Goal: Task Accomplishment & Management: Complete application form

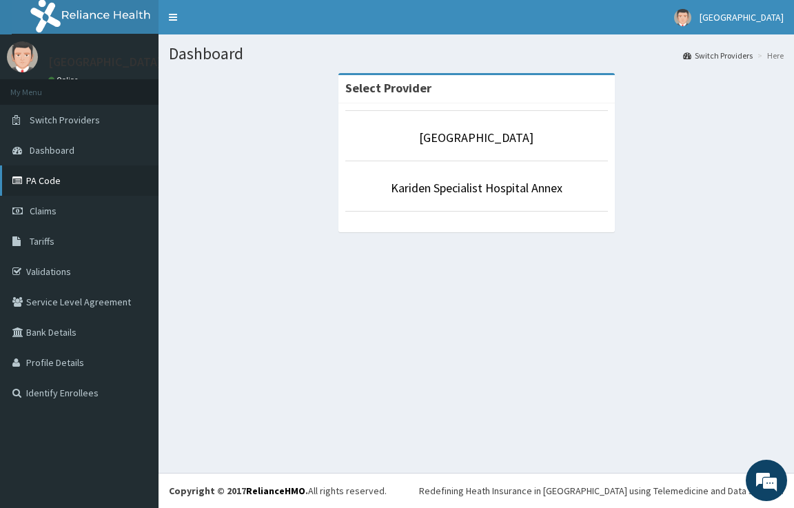
click at [50, 183] on link "PA Code" at bounding box center [79, 181] width 159 height 30
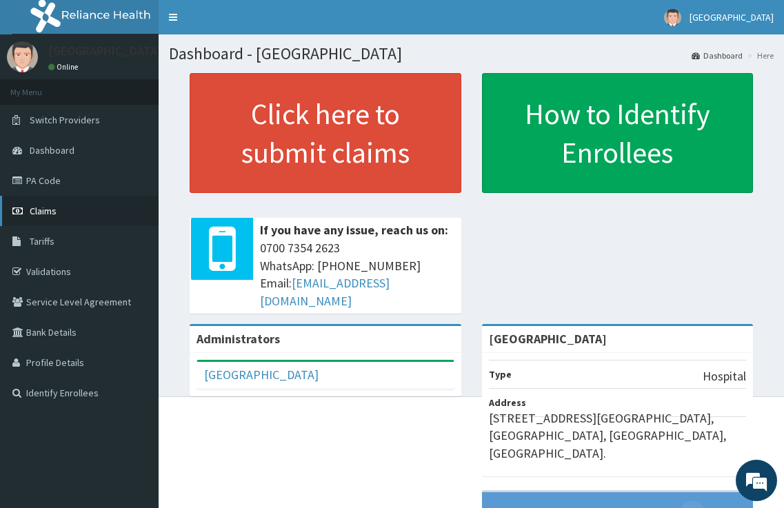
click at [72, 208] on link "Claims" at bounding box center [79, 211] width 159 height 30
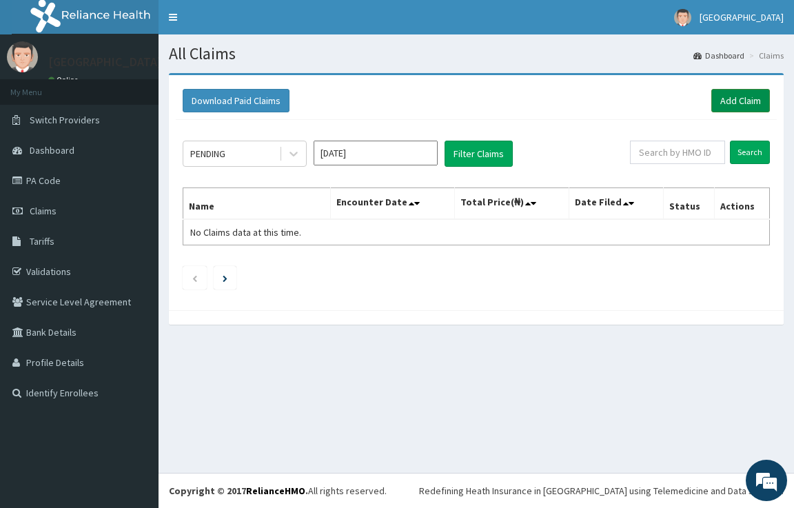
click at [734, 101] on link "Add Claim" at bounding box center [741, 100] width 59 height 23
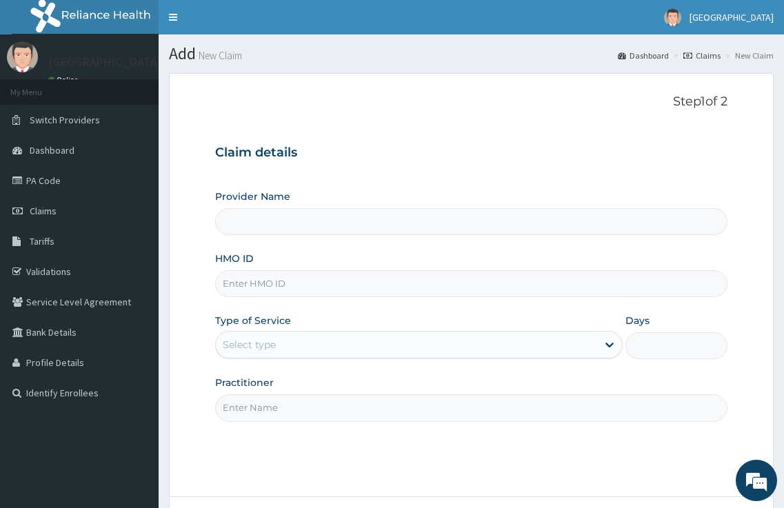
type input "[GEOGRAPHIC_DATA]"
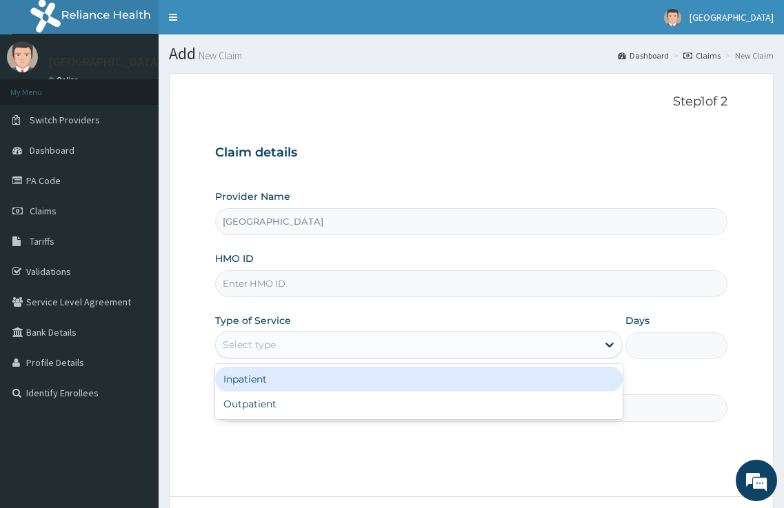
click at [445, 348] on div "Select type" at bounding box center [407, 345] width 382 height 22
click at [385, 286] on input "HMO ID" at bounding box center [471, 283] width 513 height 27
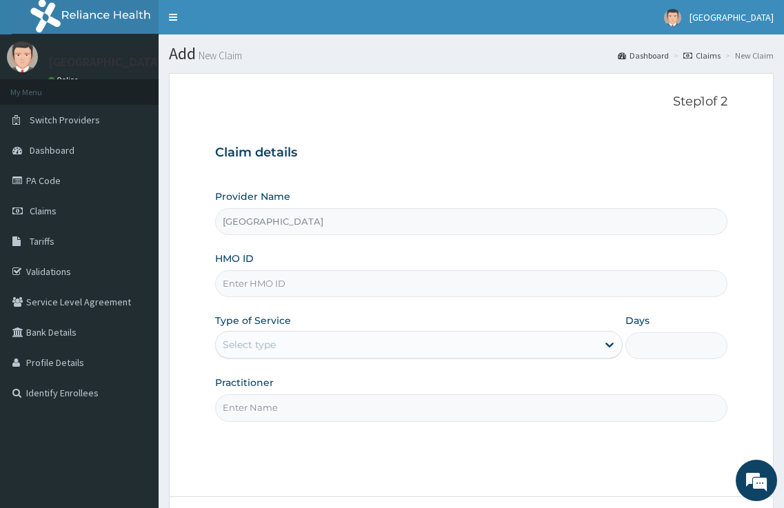
paste input "RET/24703/A"
type input "RET/24703/A"
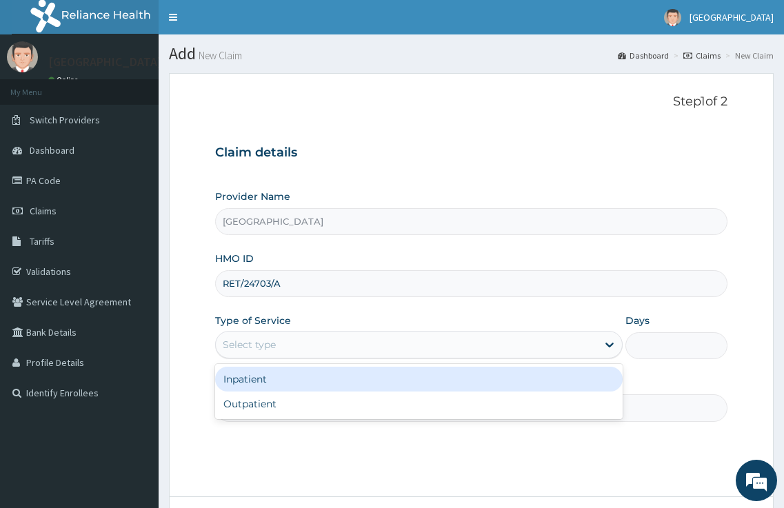
click at [490, 339] on div "Select type" at bounding box center [407, 345] width 382 height 22
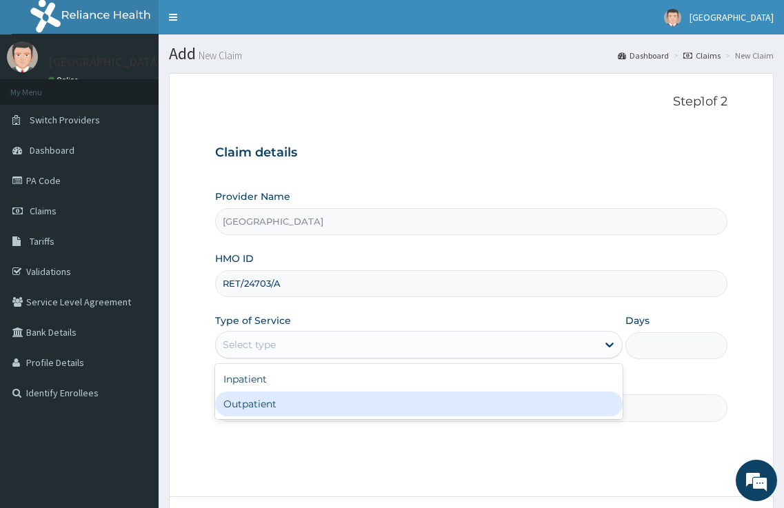
click at [470, 396] on div "Outpatient" at bounding box center [419, 404] width 408 height 25
type input "1"
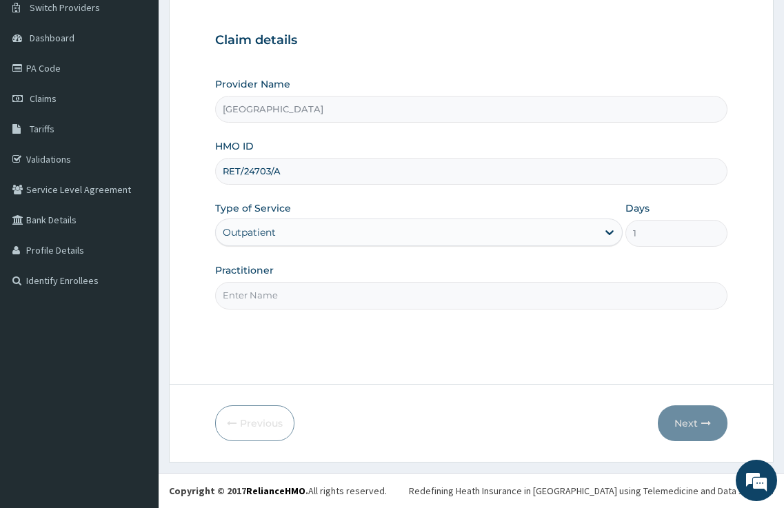
click at [379, 305] on input "Practitioner" at bounding box center [471, 295] width 513 height 27
type input "DR. KARIBA"
click at [679, 422] on button "Next" at bounding box center [693, 423] width 70 height 36
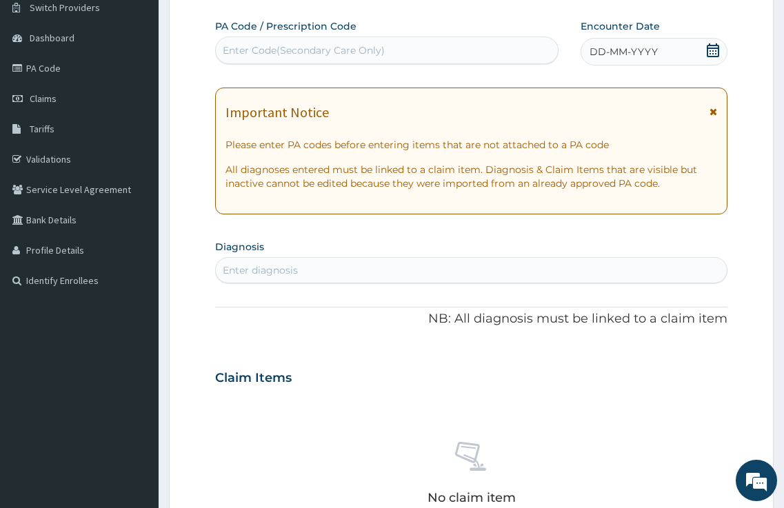
click at [372, 264] on div "Enter diagnosis" at bounding box center [472, 270] width 512 height 22
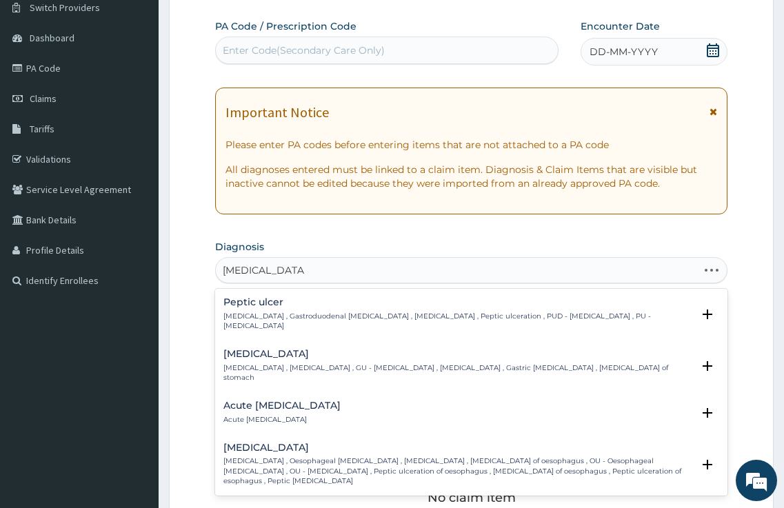
type input "peptic ulcer disea"
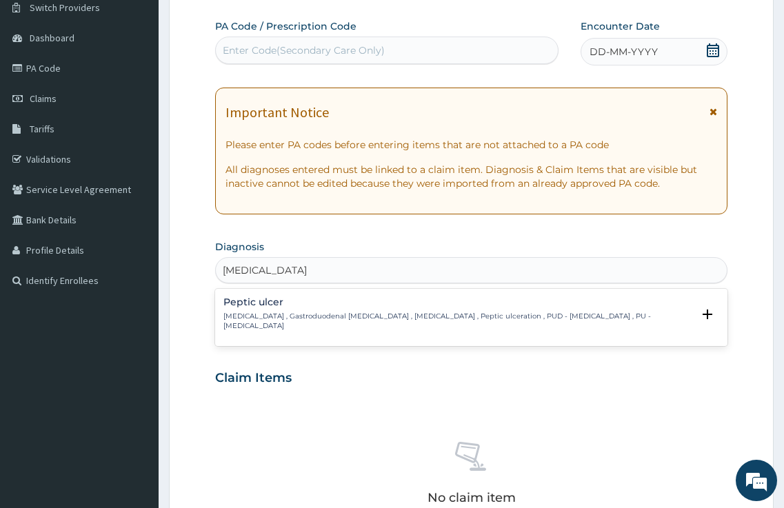
click at [396, 319] on p "Peptic ulcer , Gastroduodenal ulcer , Peptic ulcer disease , Peptic ulceration …" at bounding box center [458, 322] width 470 height 20
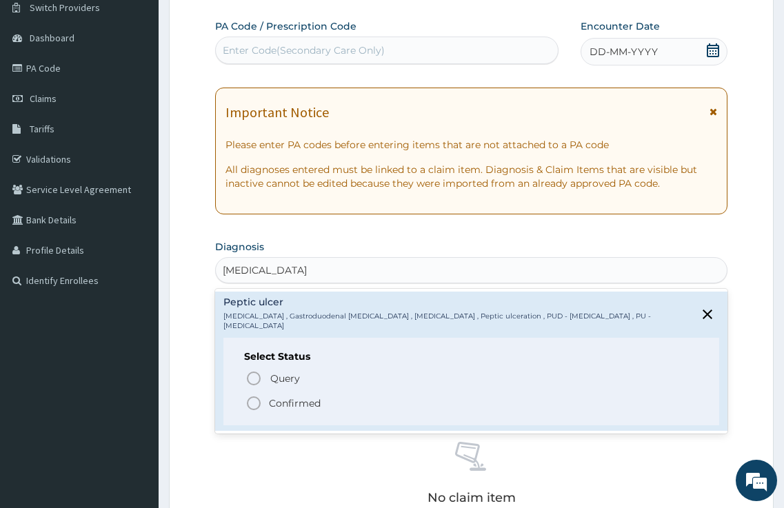
click at [395, 395] on span "Confirmed" at bounding box center [473, 403] width 454 height 17
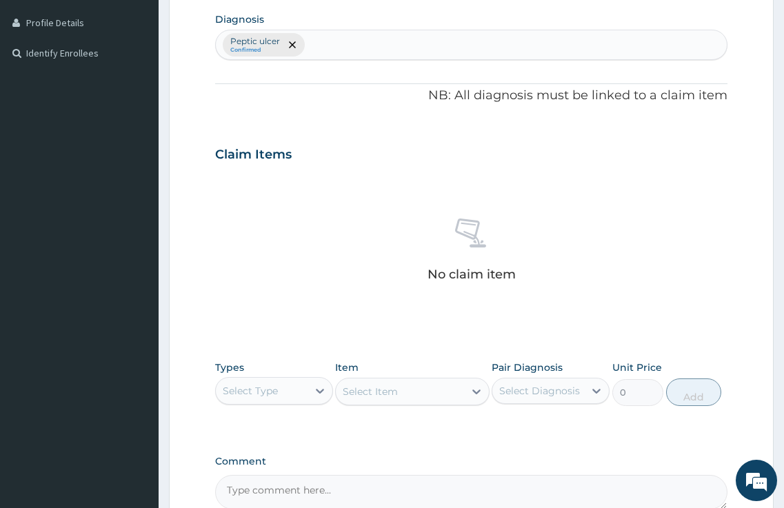
scroll to position [388, 0]
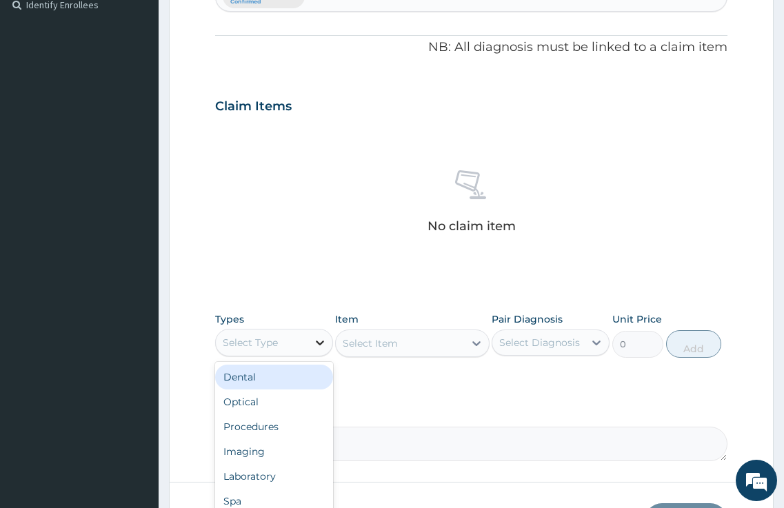
click at [313, 348] on icon at bounding box center [320, 343] width 14 height 14
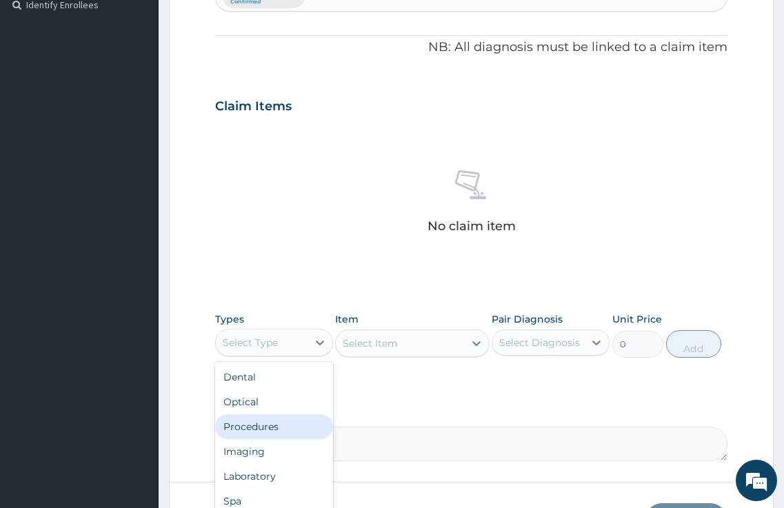
click at [266, 437] on div "Procedures" at bounding box center [274, 426] width 118 height 25
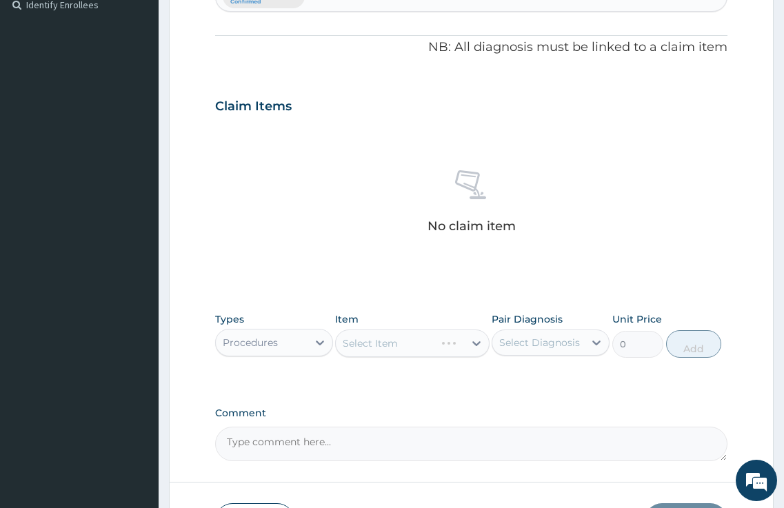
click at [471, 343] on div "Select Item" at bounding box center [412, 344] width 154 height 28
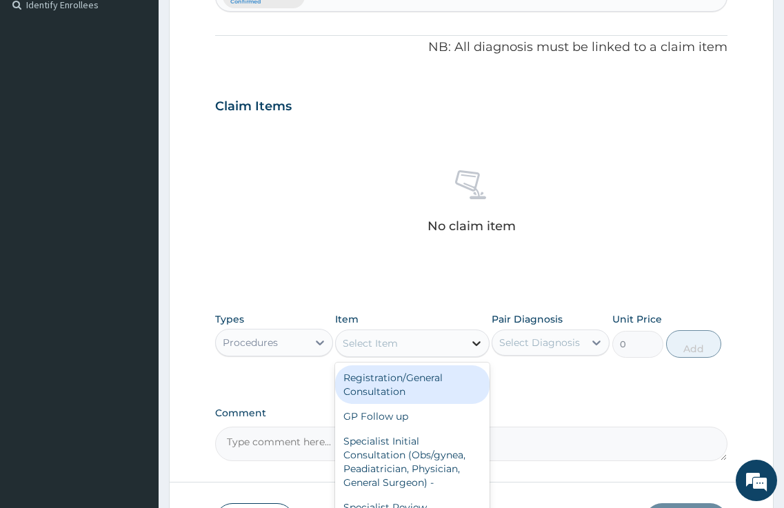
click at [471, 341] on icon at bounding box center [477, 344] width 14 height 14
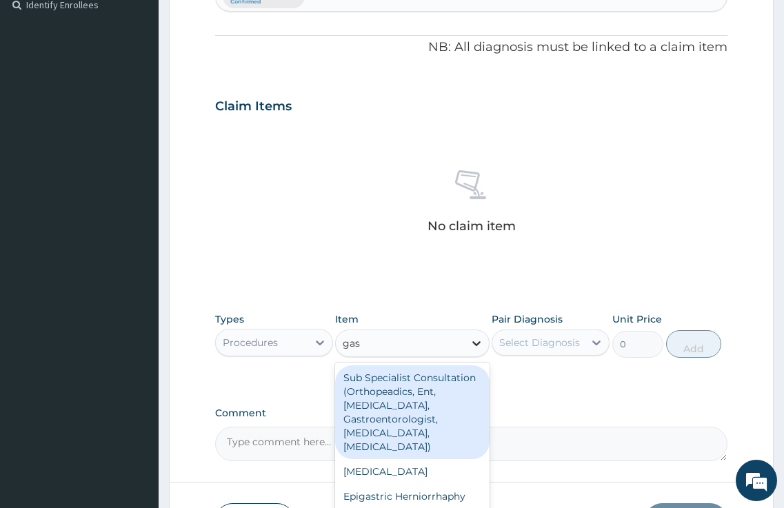
type input "gast"
click at [430, 413] on div "Sub Specialist Consultation (Orthopeadics, Ent, Cardiologist, Gastroentorologis…" at bounding box center [412, 412] width 154 height 94
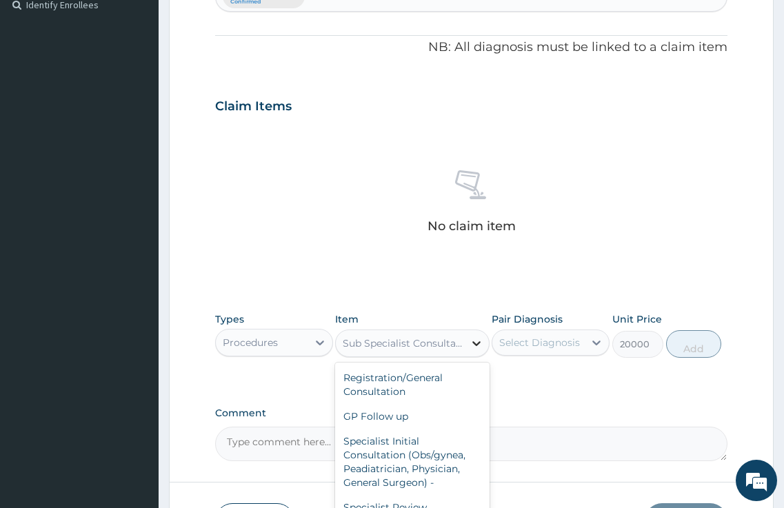
click at [484, 350] on div at bounding box center [476, 343] width 25 height 25
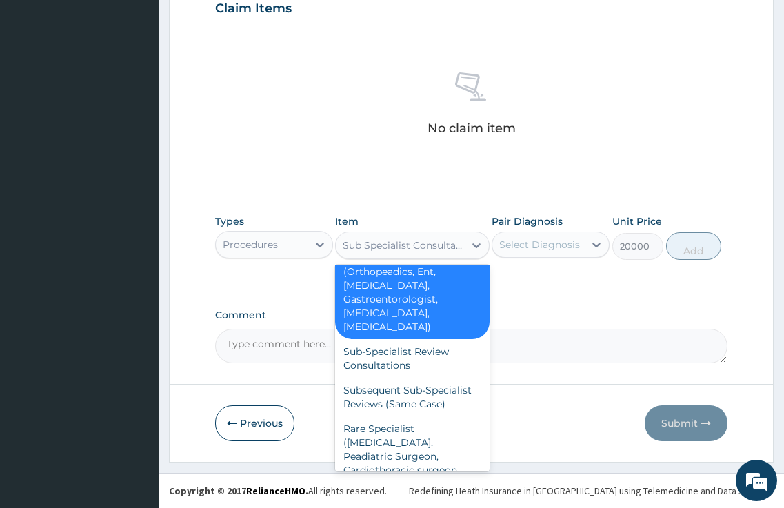
scroll to position [266, 0]
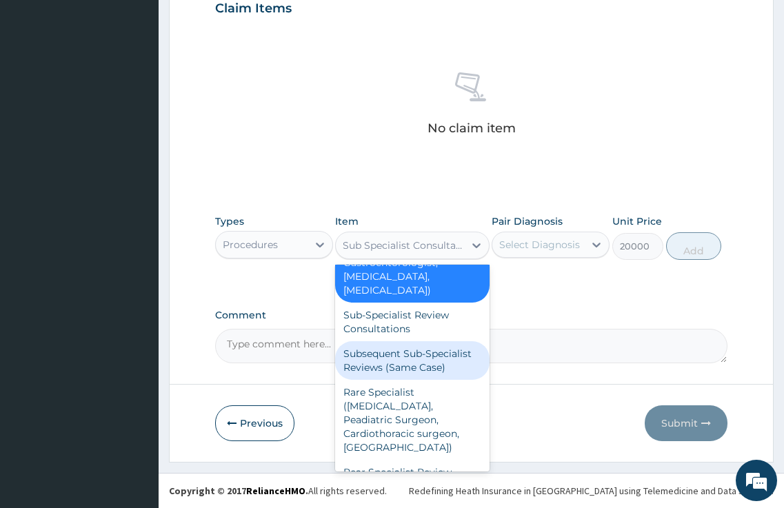
click at [400, 377] on div "Subsequent Sub-Specialist Reviews (Same Case)" at bounding box center [412, 360] width 154 height 39
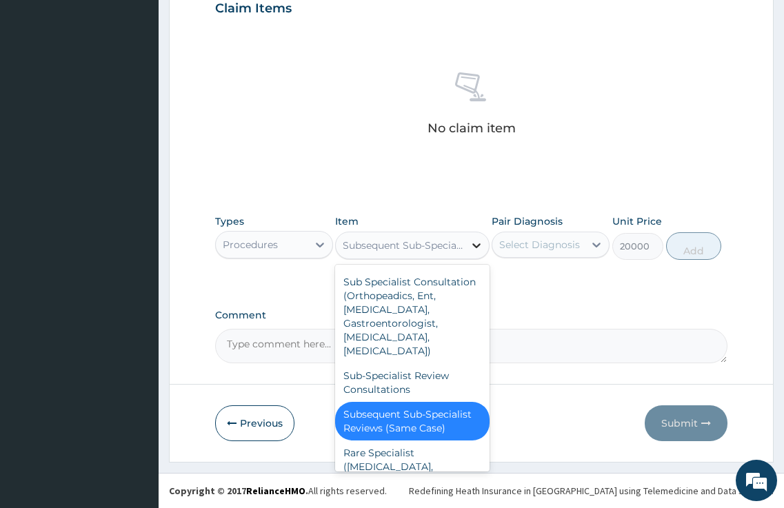
click at [483, 248] on icon at bounding box center [477, 246] width 14 height 14
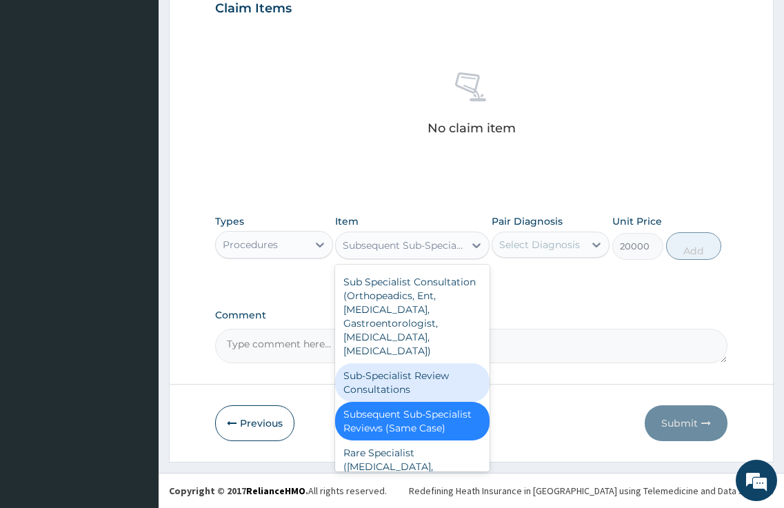
scroll to position [343, 0]
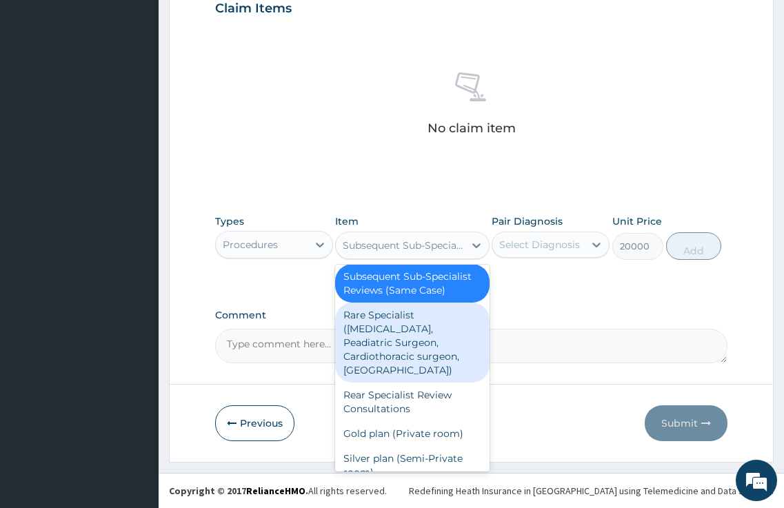
click at [408, 370] on div "Rare Specialist (Neurologist, Peadiatric Surgeon, Cardiothoracic surgeon, Neuro…" at bounding box center [412, 343] width 154 height 80
type input "35000"
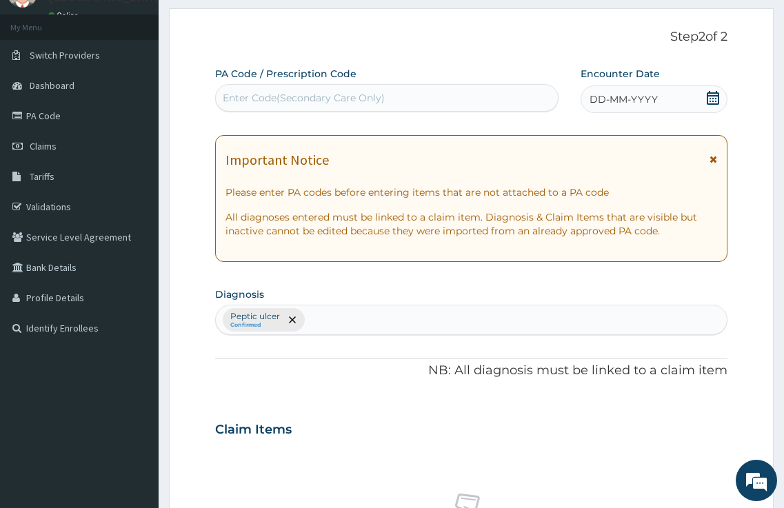
scroll to position [0, 0]
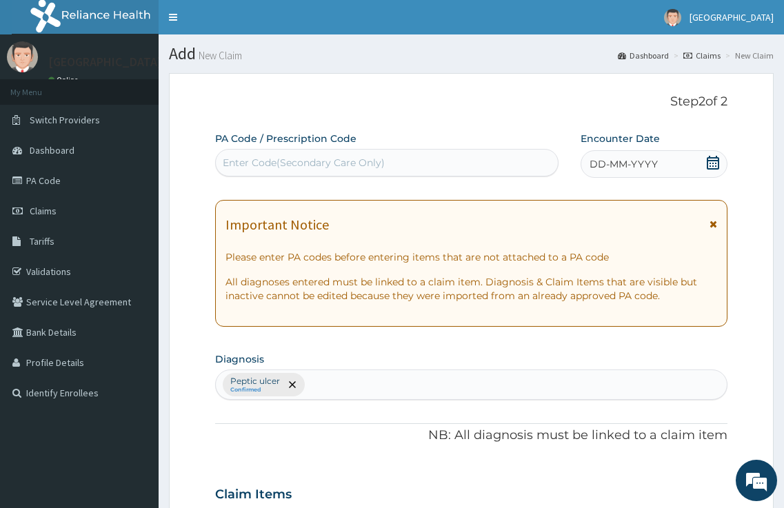
click at [327, 162] on div "Enter Code(Secondary Care Only)" at bounding box center [304, 163] width 162 height 14
drag, startPoint x: 327, startPoint y: 162, endPoint x: 241, endPoint y: 164, distance: 85.5
click at [241, 164] on div "Enter Code(Secondary Care Only)" at bounding box center [304, 163] width 162 height 14
drag, startPoint x: 241, startPoint y: 164, endPoint x: 523, endPoint y: 160, distance: 281.4
click at [523, 160] on div "Enter Code(Secondary Care Only)" at bounding box center [387, 163] width 342 height 22
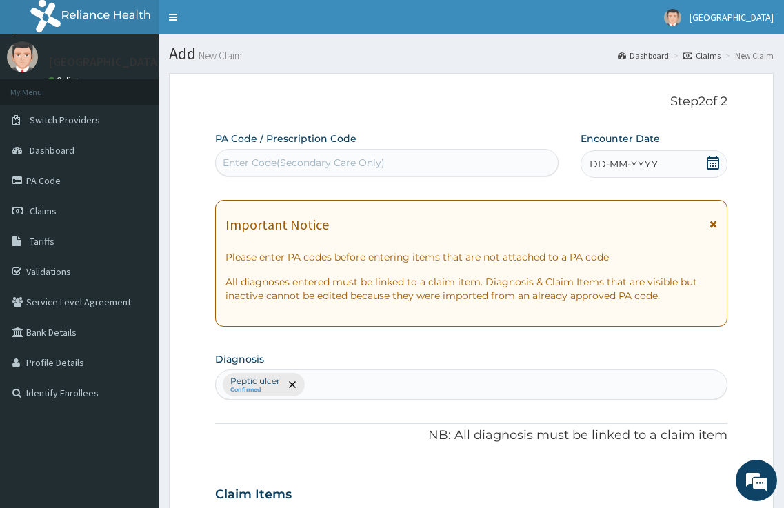
click at [683, 170] on div "DD-MM-YYYY" at bounding box center [655, 164] width 148 height 28
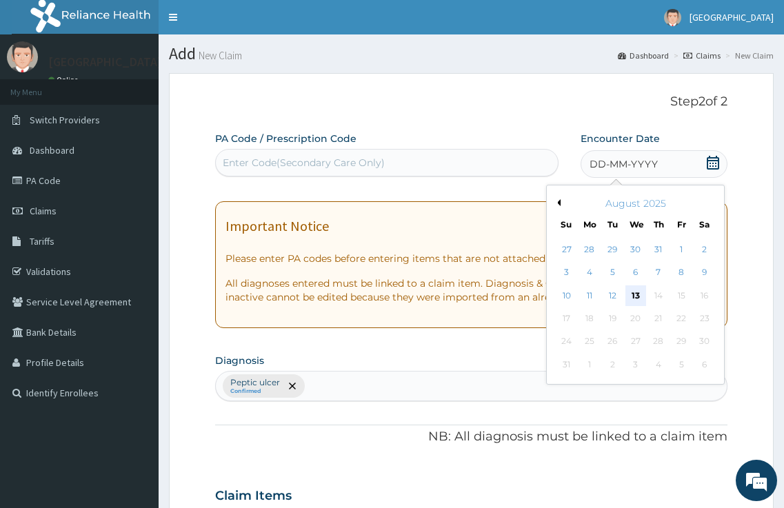
click at [637, 294] on div "13" at bounding box center [635, 296] width 21 height 21
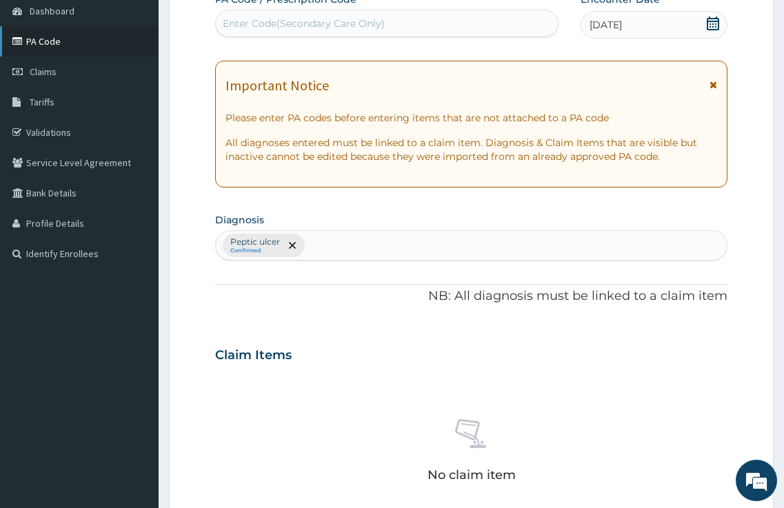
scroll to position [138, 0]
click at [48, 39] on link "PA Code" at bounding box center [79, 43] width 159 height 30
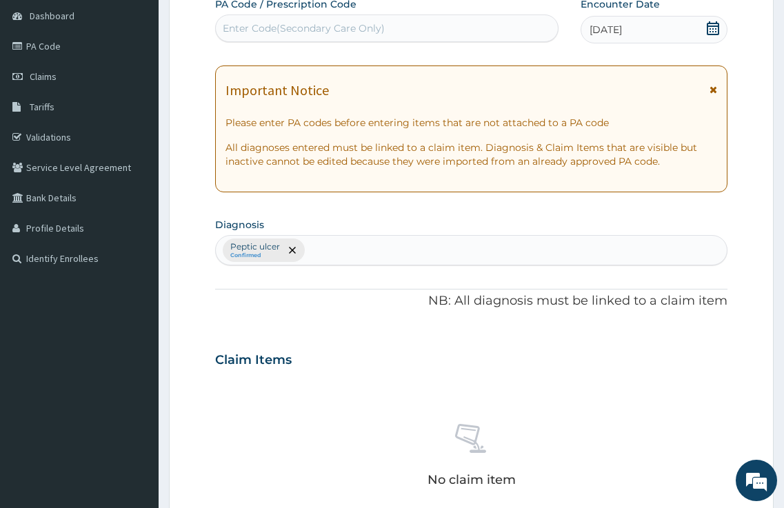
scroll to position [0, 0]
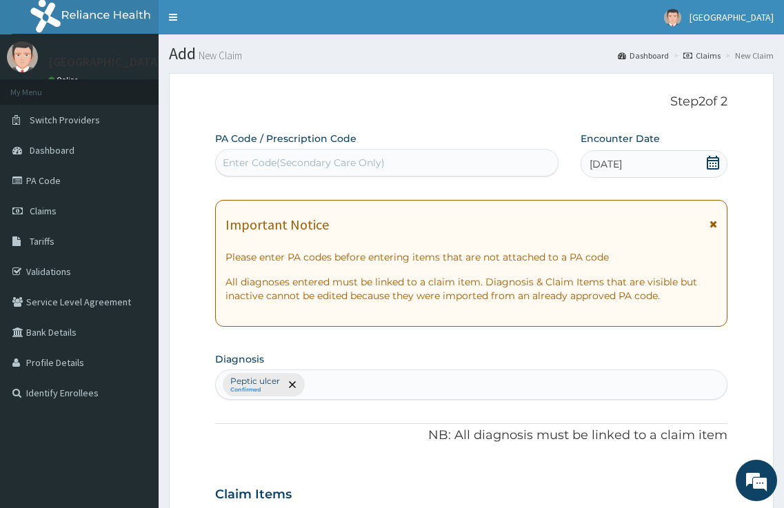
click at [377, 160] on div "Enter Code(Secondary Care Only)" at bounding box center [304, 163] width 162 height 14
